Goal: Task Accomplishment & Management: Use online tool/utility

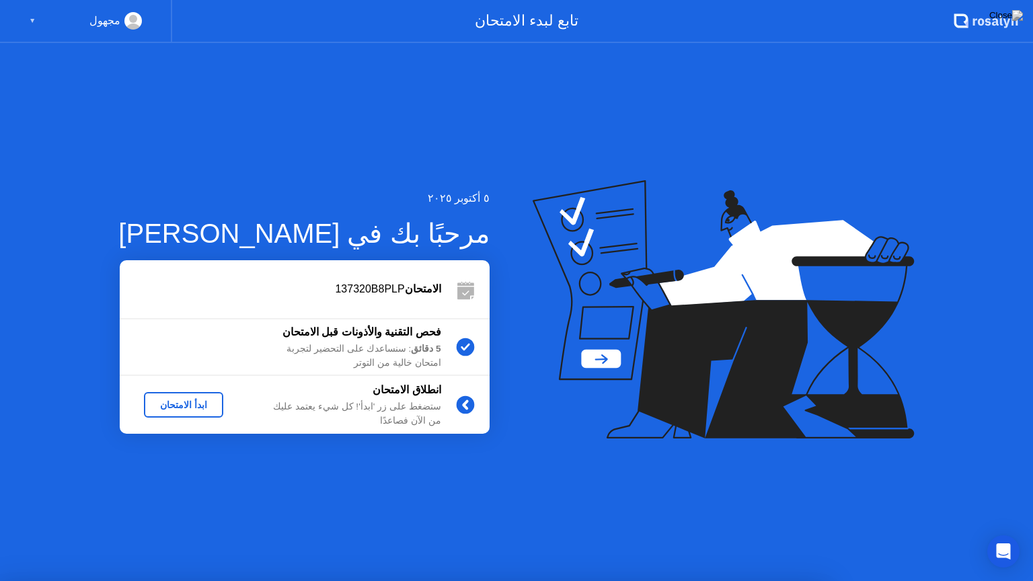
click at [322, 580] on div at bounding box center [516, 581] width 1033 height 0
click at [827, 580] on div at bounding box center [516, 581] width 1033 height 0
